Goal: Task Accomplishment & Management: Complete application form

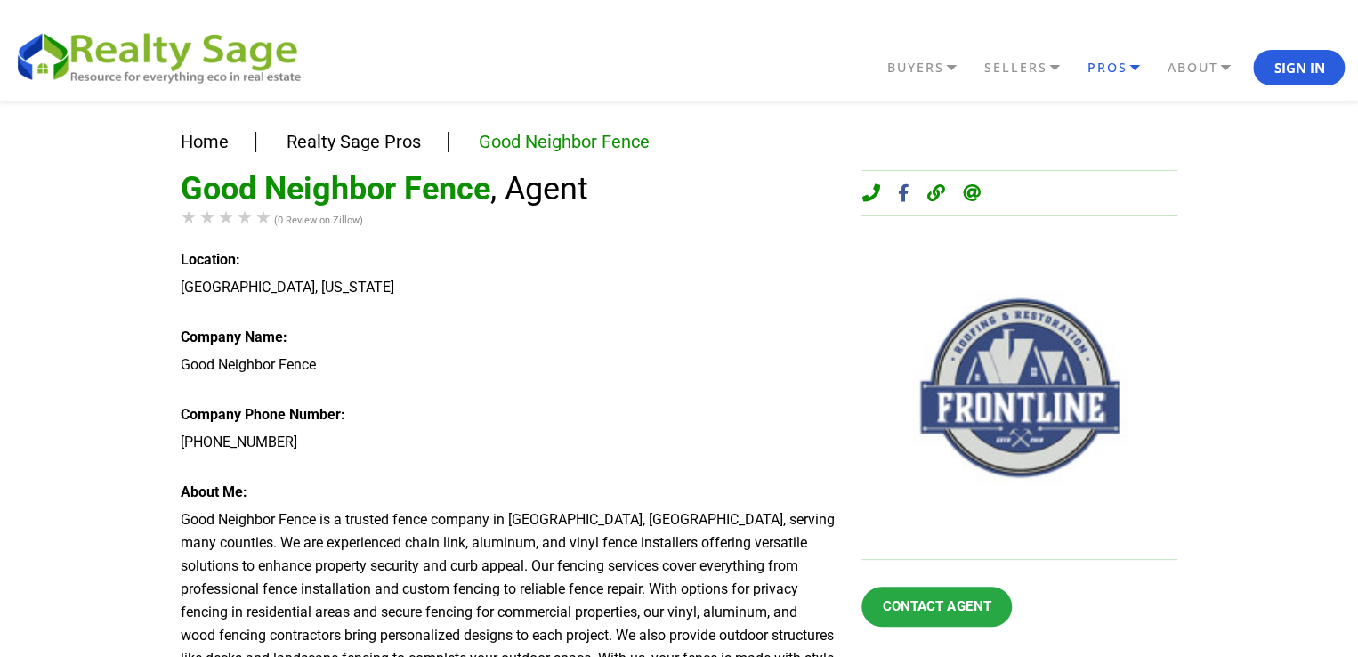
click at [1129, 65] on link "PROS" at bounding box center [1122, 68] width 80 height 30
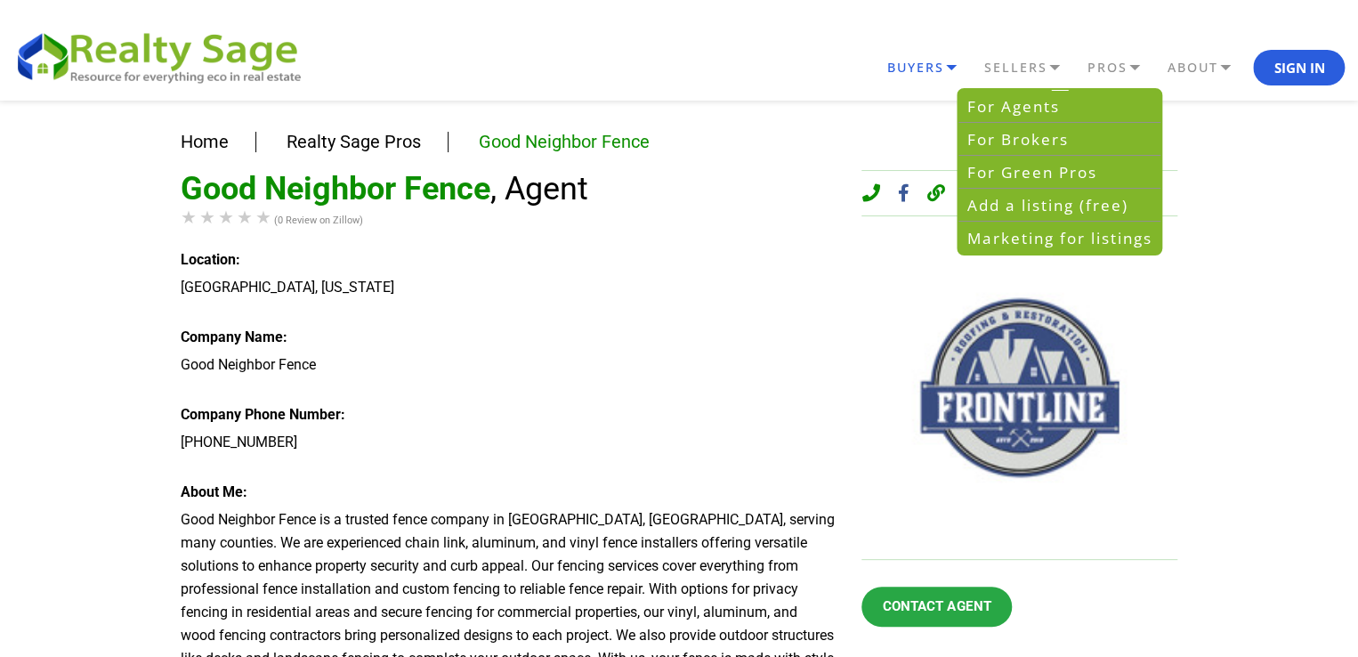
click at [950, 65] on link "BUYERS" at bounding box center [930, 68] width 97 height 30
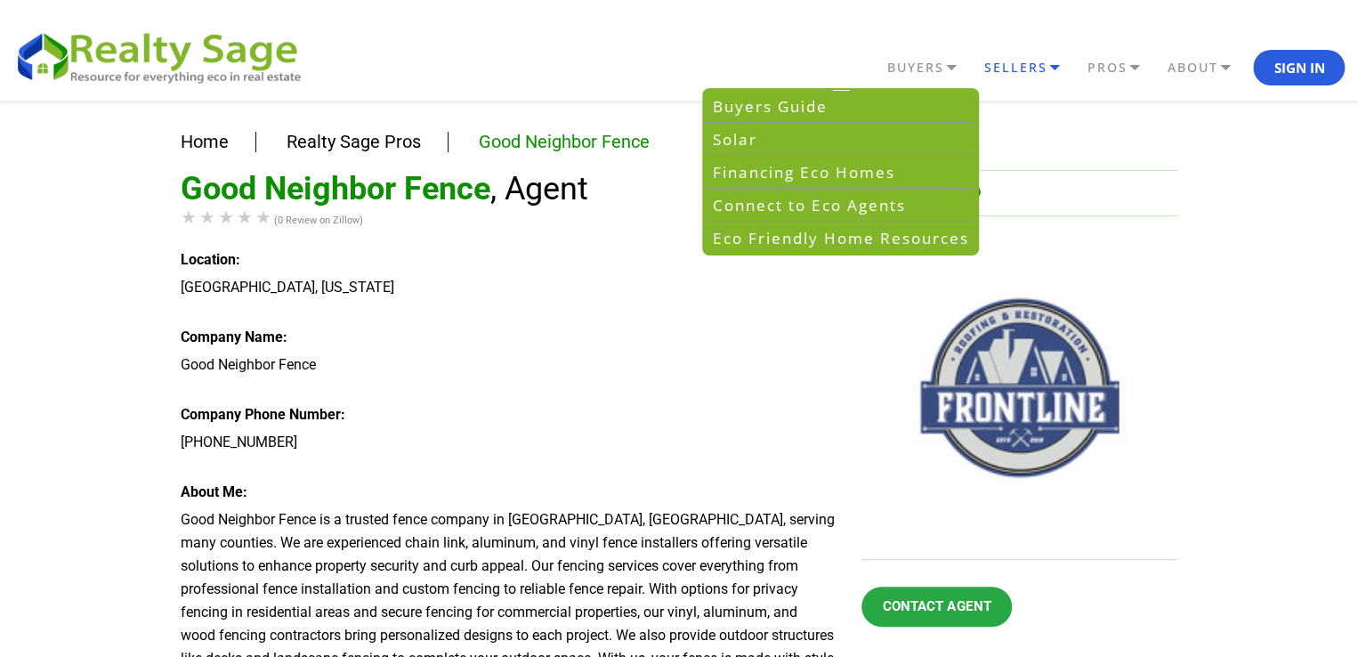
click at [1031, 66] on link "SELLERS" at bounding box center [1030, 68] width 103 height 30
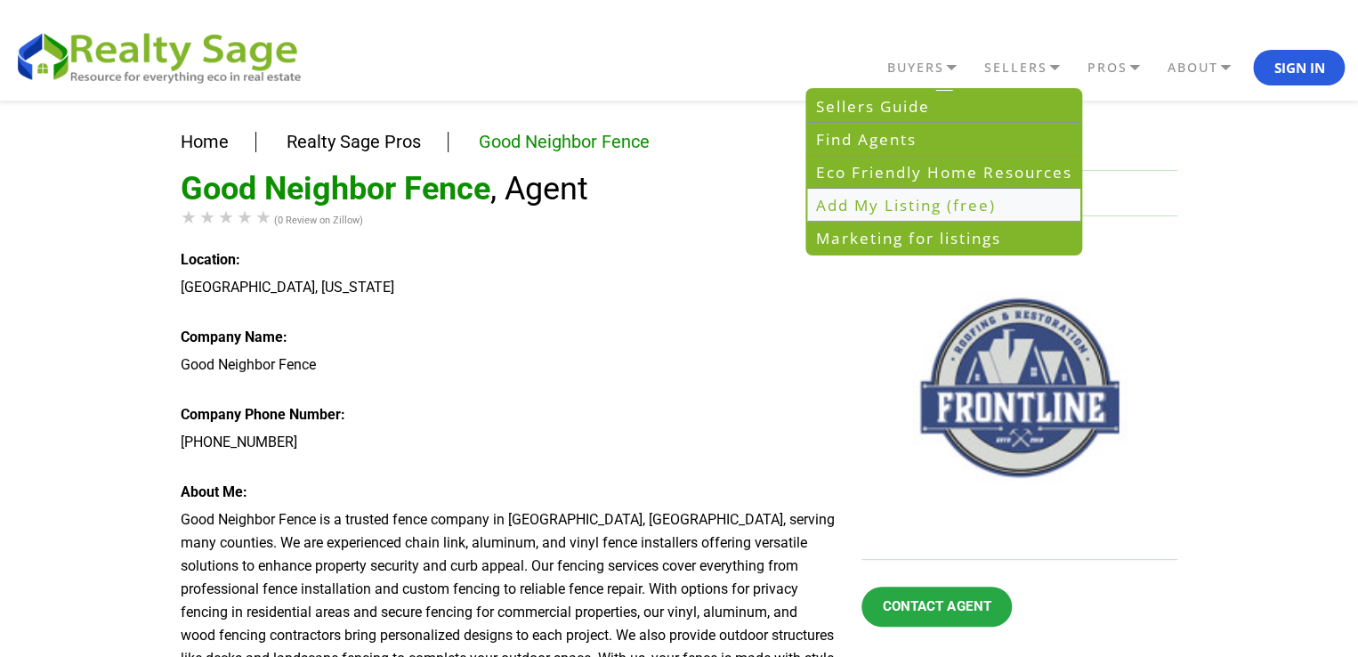
click at [909, 198] on link "Add My Listing (free)" at bounding box center [943, 205] width 273 height 33
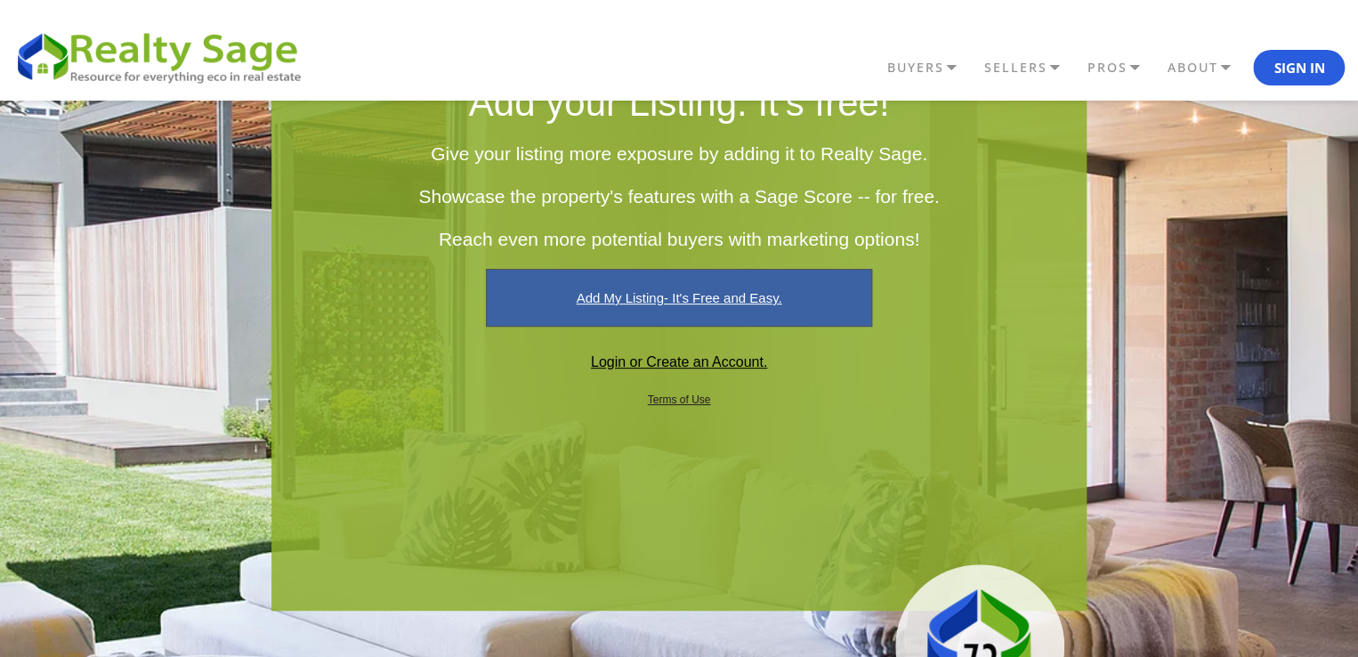
click at [730, 303] on link "Add My Listing- It's Free and Easy." at bounding box center [678, 298] width 385 height 58
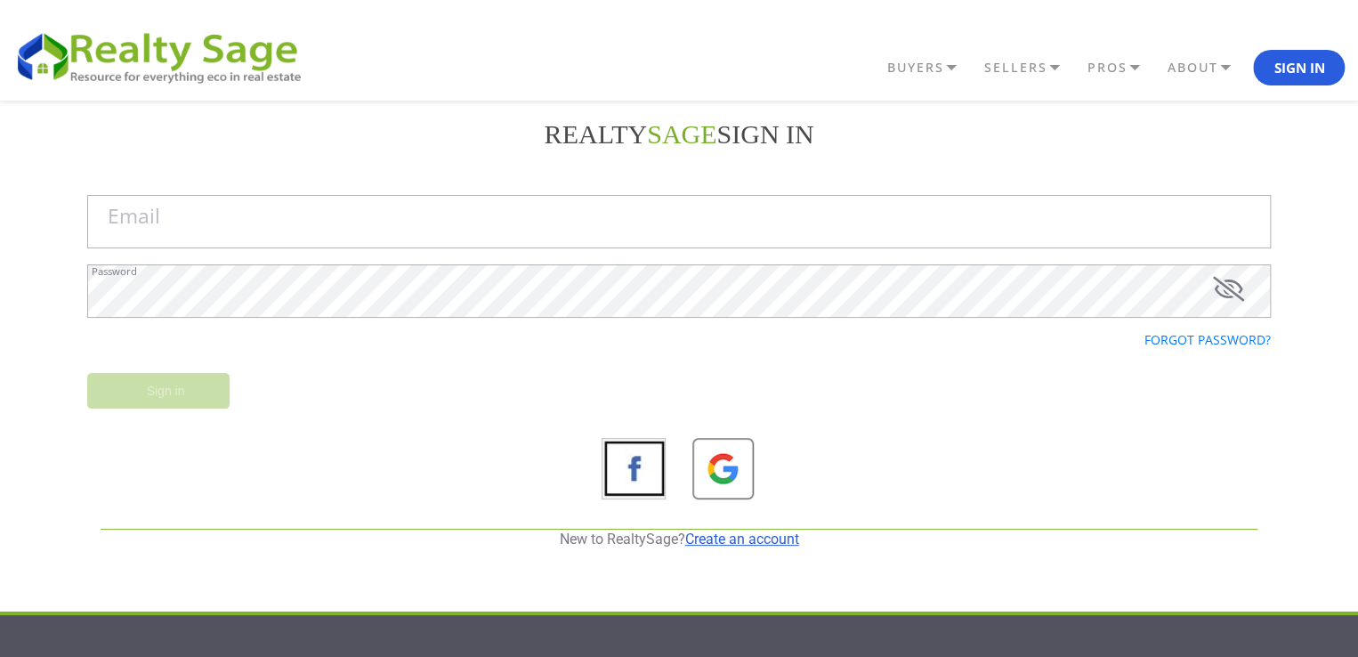
click at [756, 530] on link "Create an account" at bounding box center [742, 538] width 114 height 17
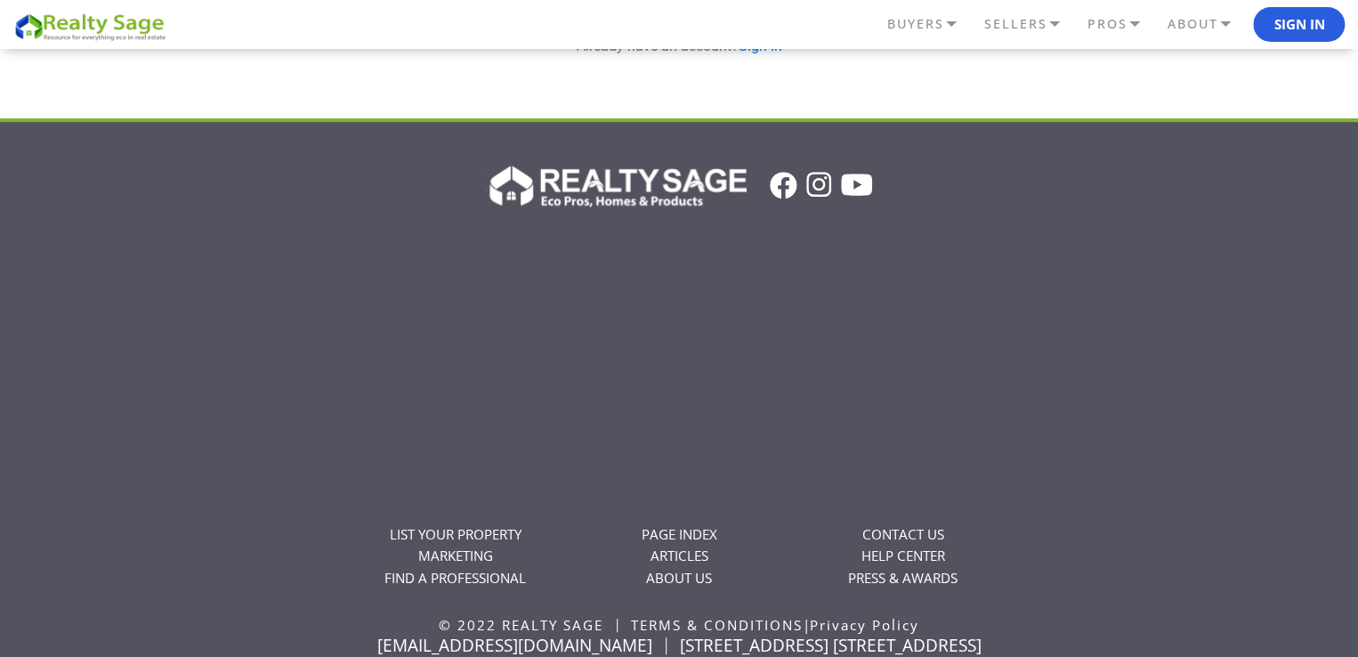
scroll to position [419, 0]
